Goal: Find specific page/section: Find specific page/section

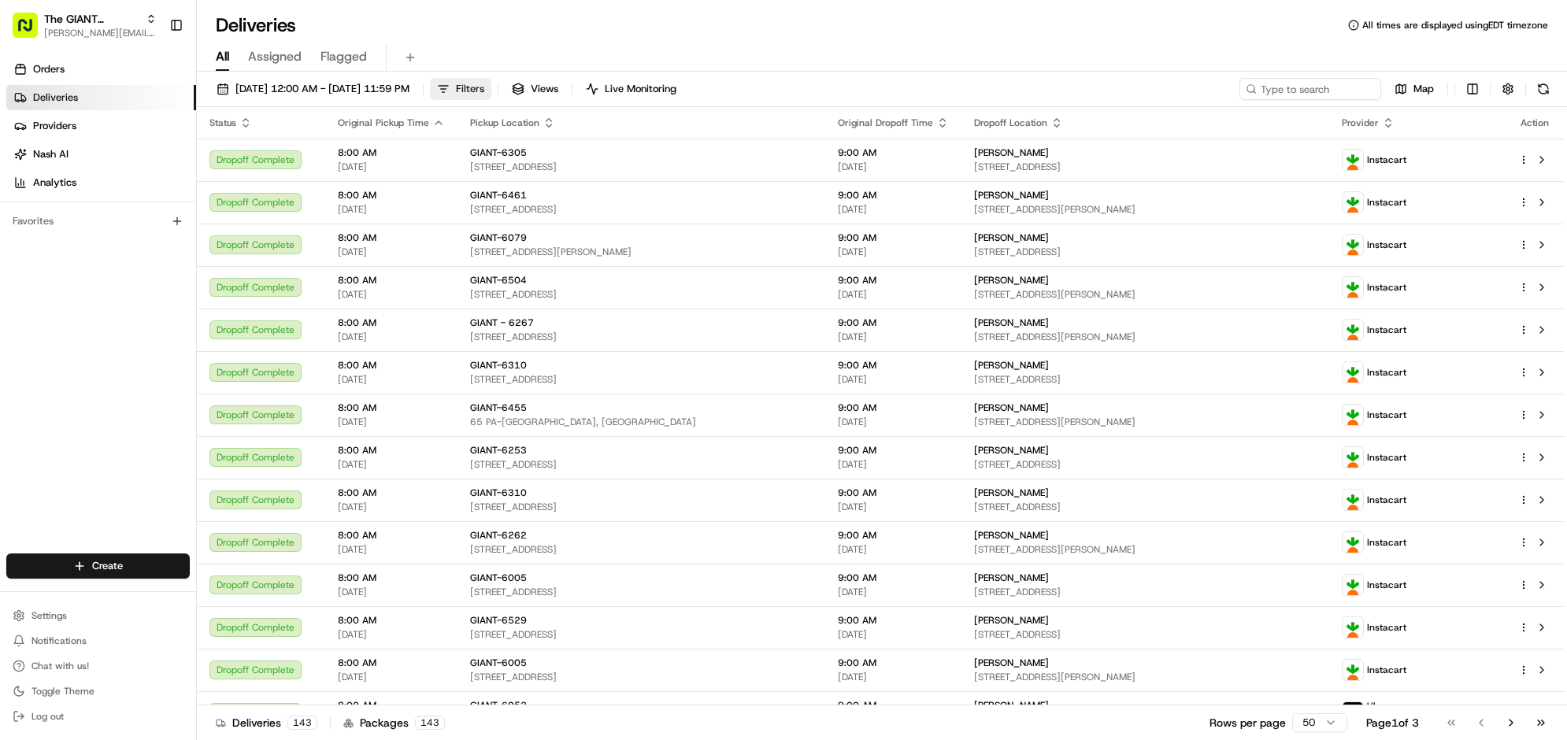
click at [491, 100] on button "Filters" at bounding box center [460, 89] width 61 height 22
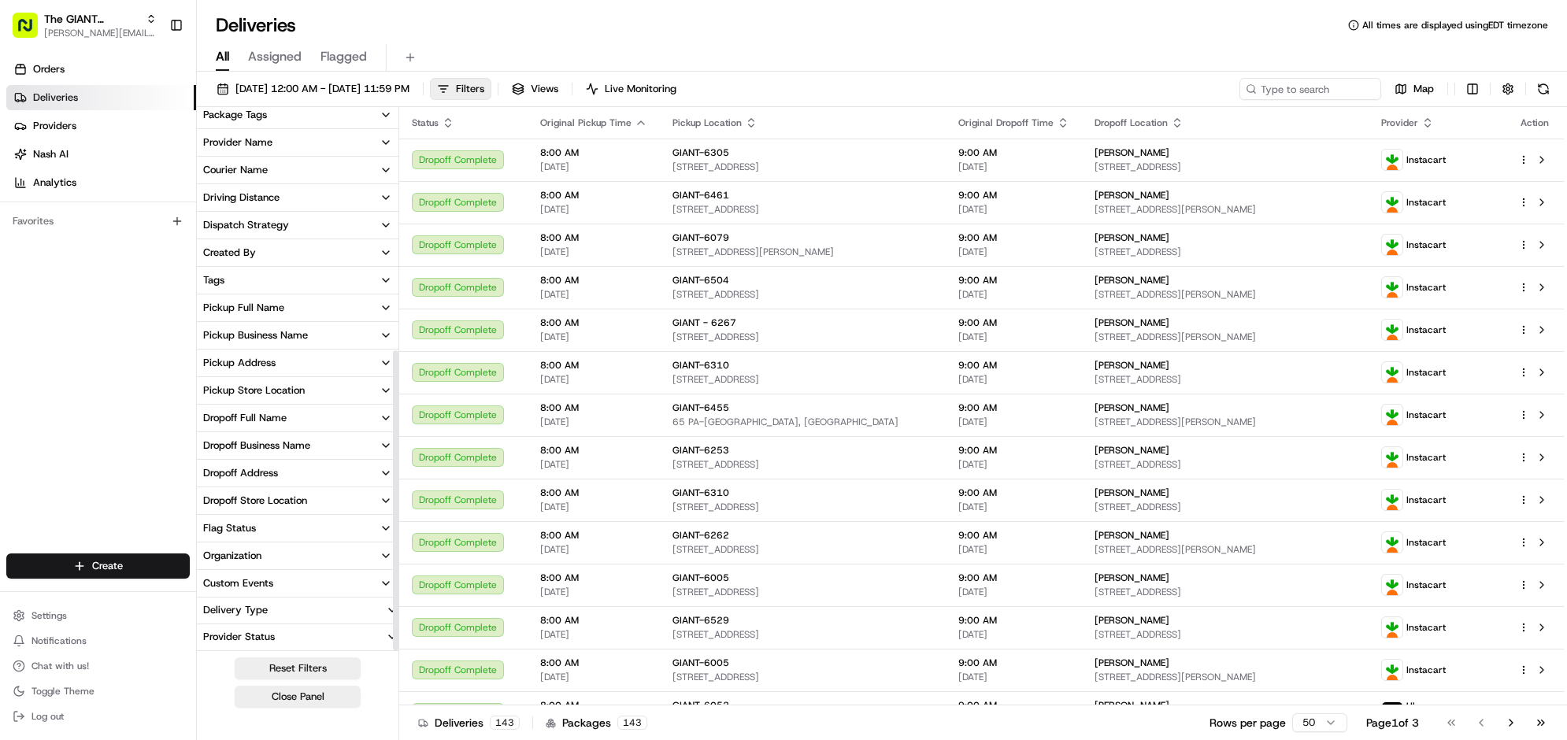
scroll to position [433, 0]
click at [305, 383] on div "Pickup Store Location" at bounding box center [254, 390] width 102 height 14
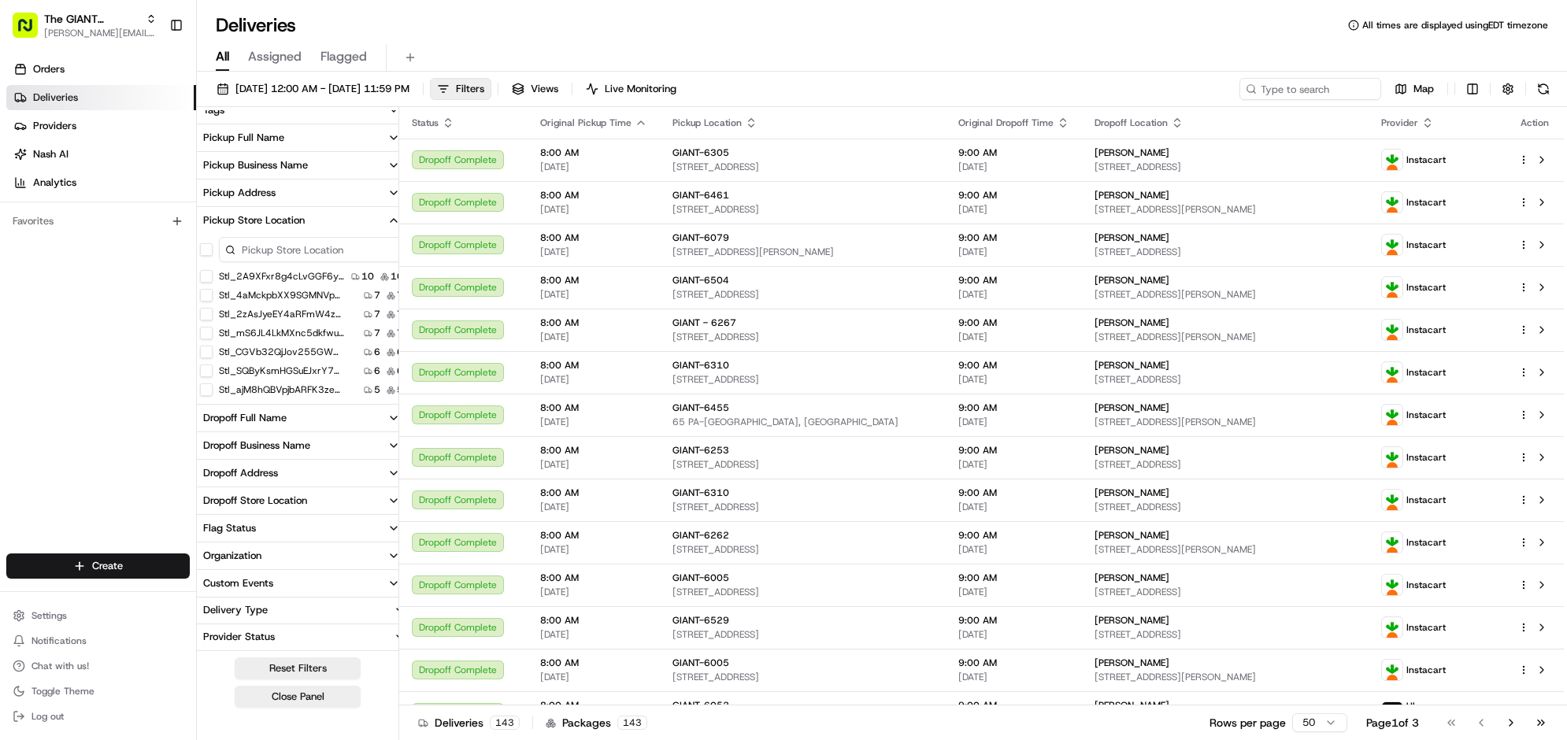
click at [372, 262] on input at bounding box center [311, 249] width 184 height 25
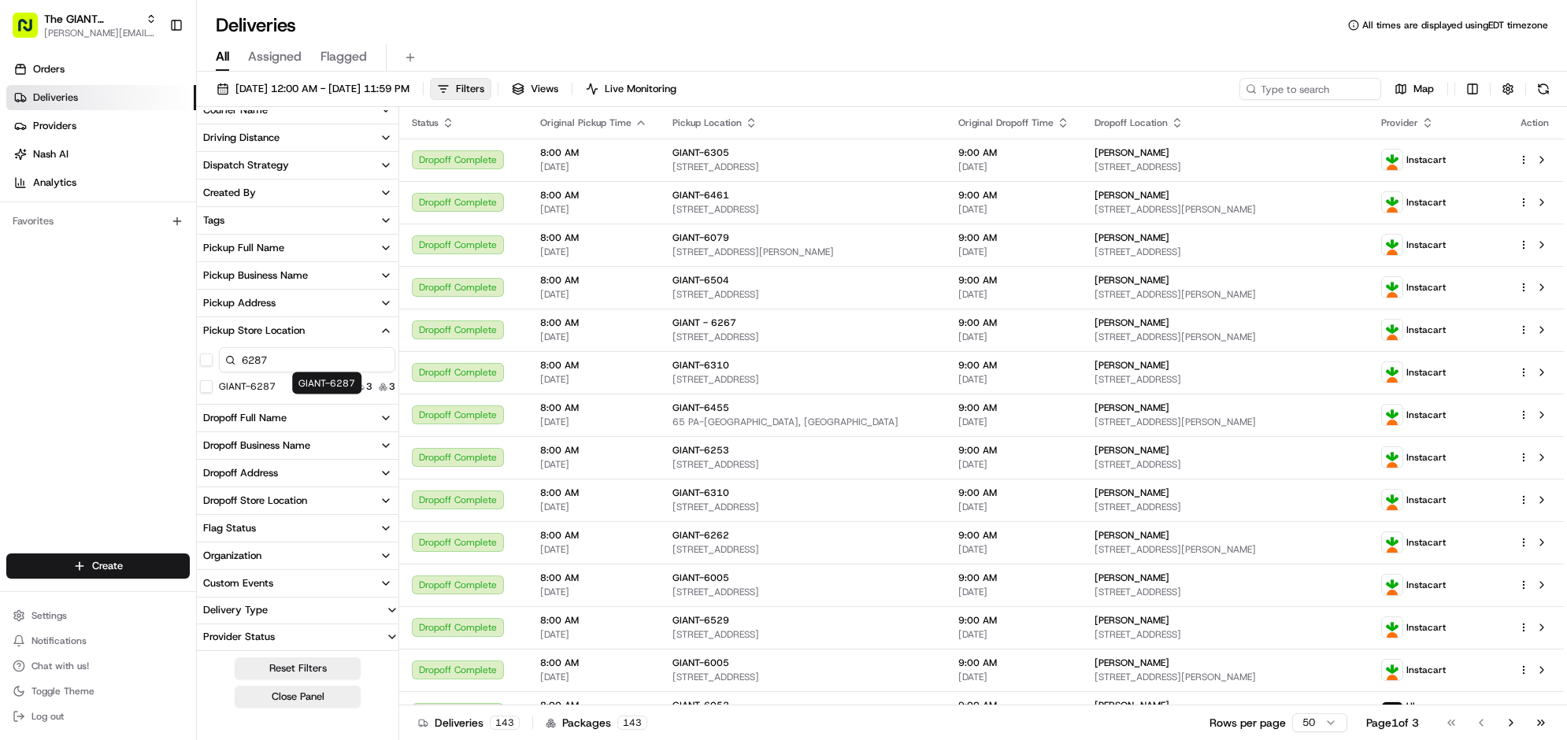
type input "6287"
click at [276, 393] on label "GIANT-6287" at bounding box center [247, 386] width 57 height 13
click at [213, 393] on button "GIANT-6287" at bounding box center [206, 386] width 13 height 13
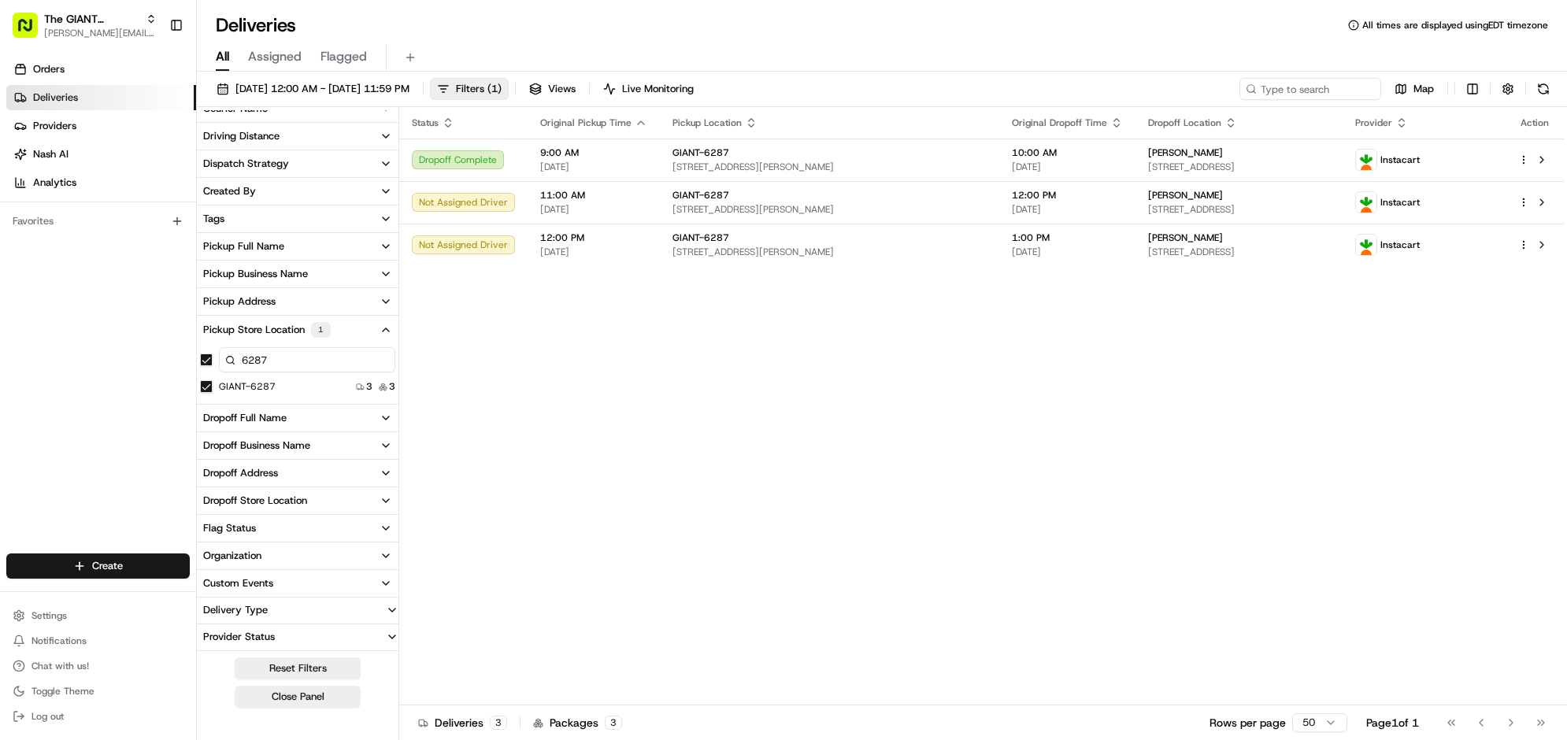
click at [711, 104] on div "[DATE] 12:00 AM - [DATE] 11:59 PM Filters ( 1 ) Views Live Monitoring Map Deliv…" at bounding box center [882, 408] width 1370 height 672
click at [502, 96] on span "Filters ( 1 )" at bounding box center [479, 89] width 46 height 14
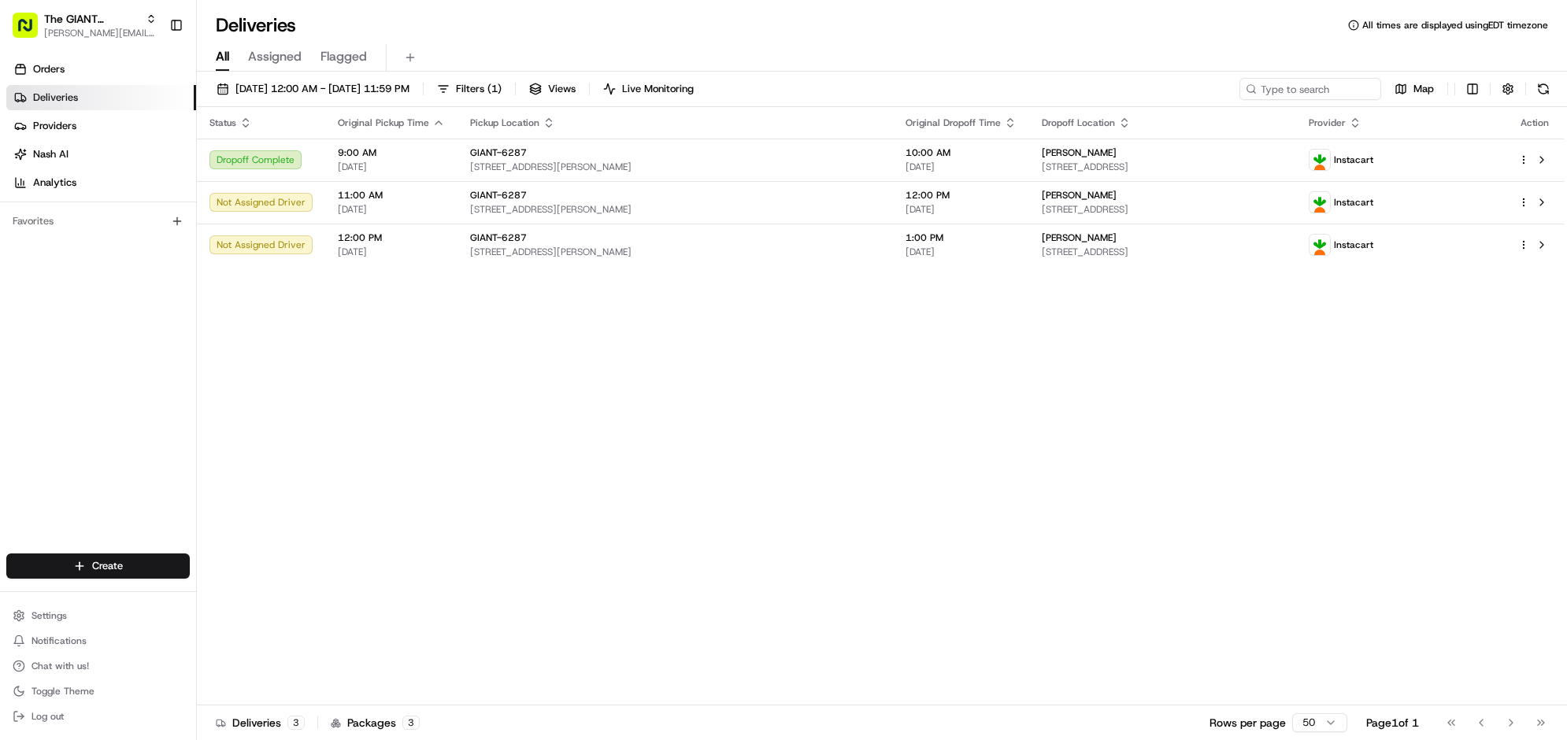
click at [851, 509] on div "Status Original Pickup Time Pickup Location Original Dropoff Time Dropoff Locat…" at bounding box center [880, 406] width 1367 height 598
